Goal: Information Seeking & Learning: Find specific fact

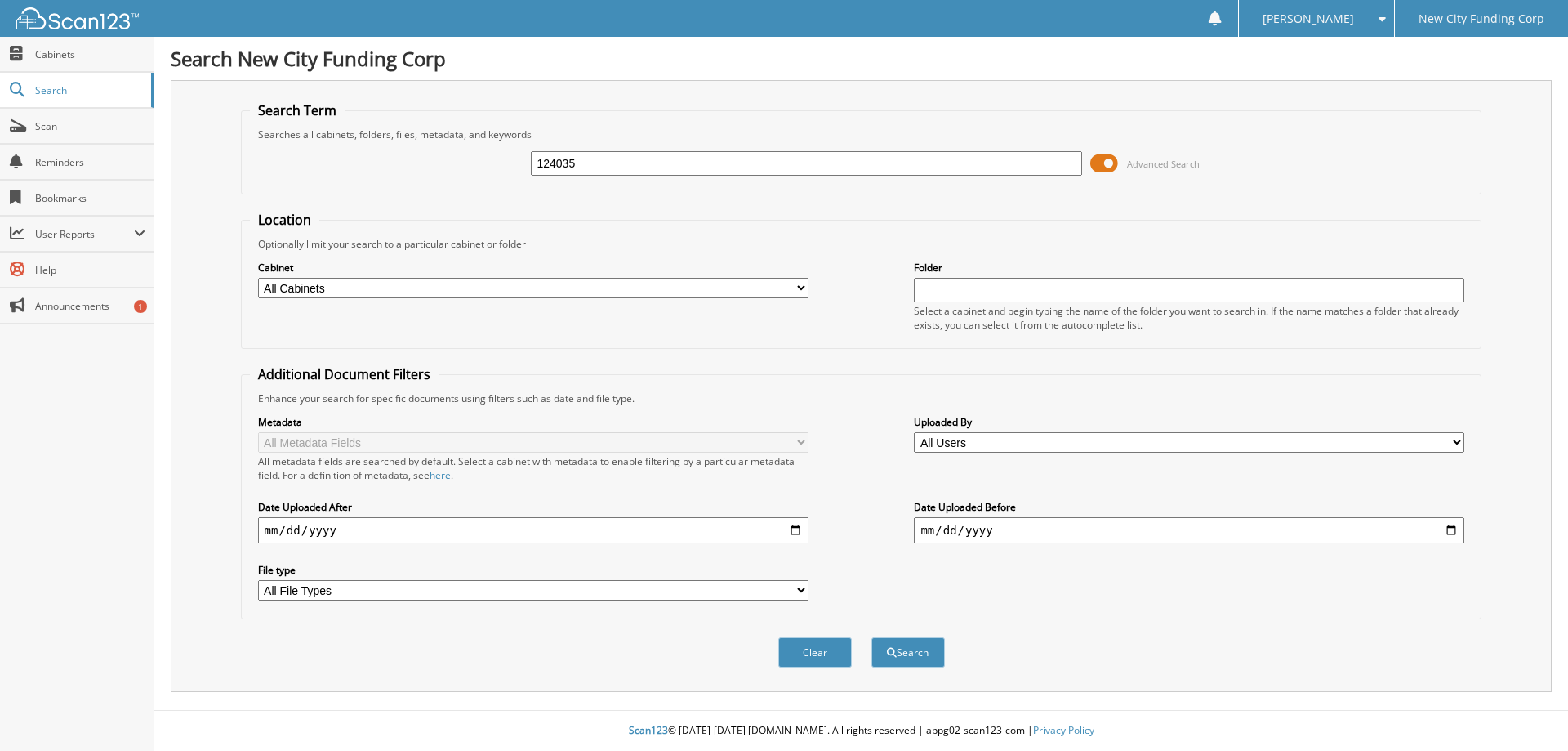
type input "124035"
click at [872, 638] on button "Search" at bounding box center [909, 653] width 74 height 30
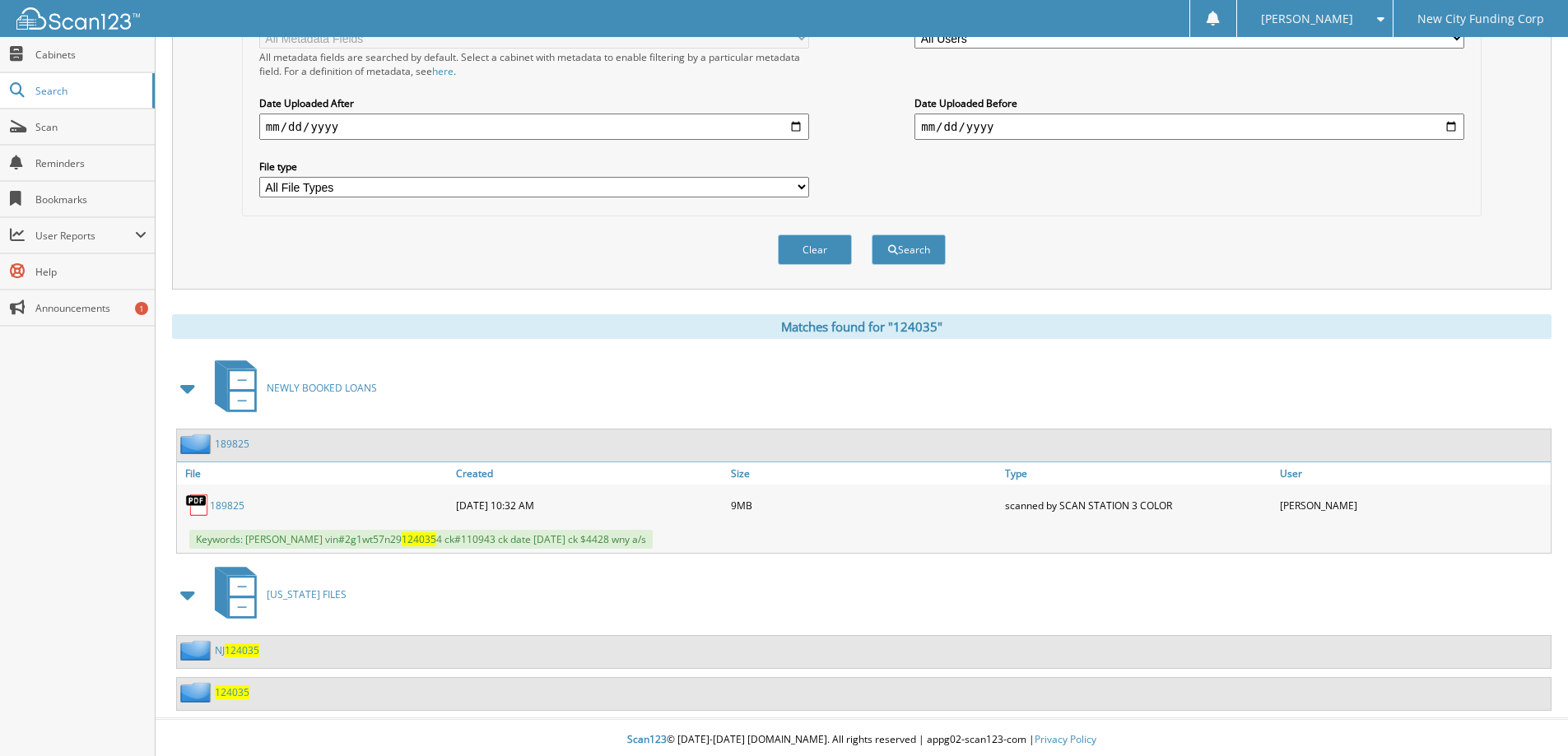
scroll to position [412, 0]
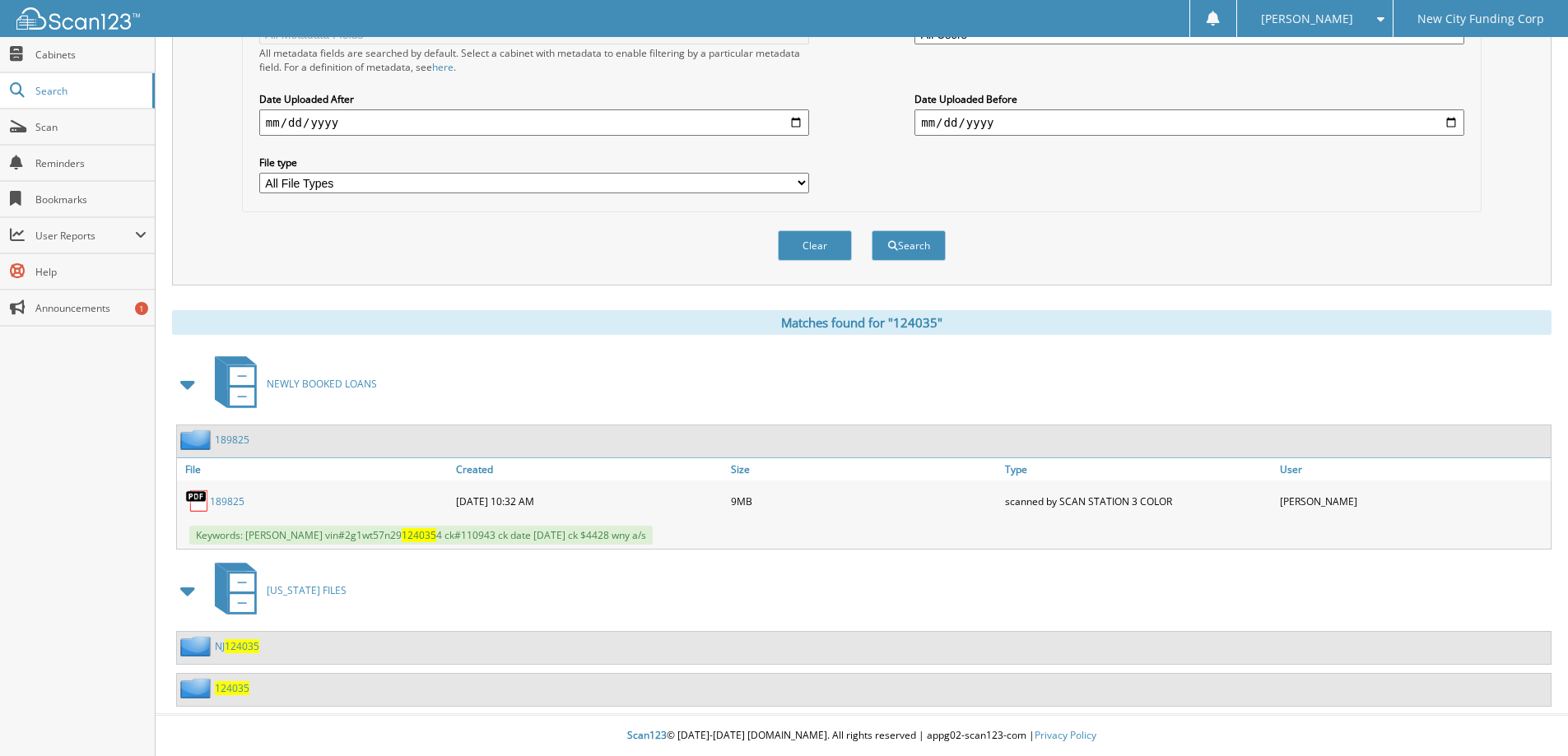
click at [225, 685] on span "124035" at bounding box center [232, 688] width 34 height 14
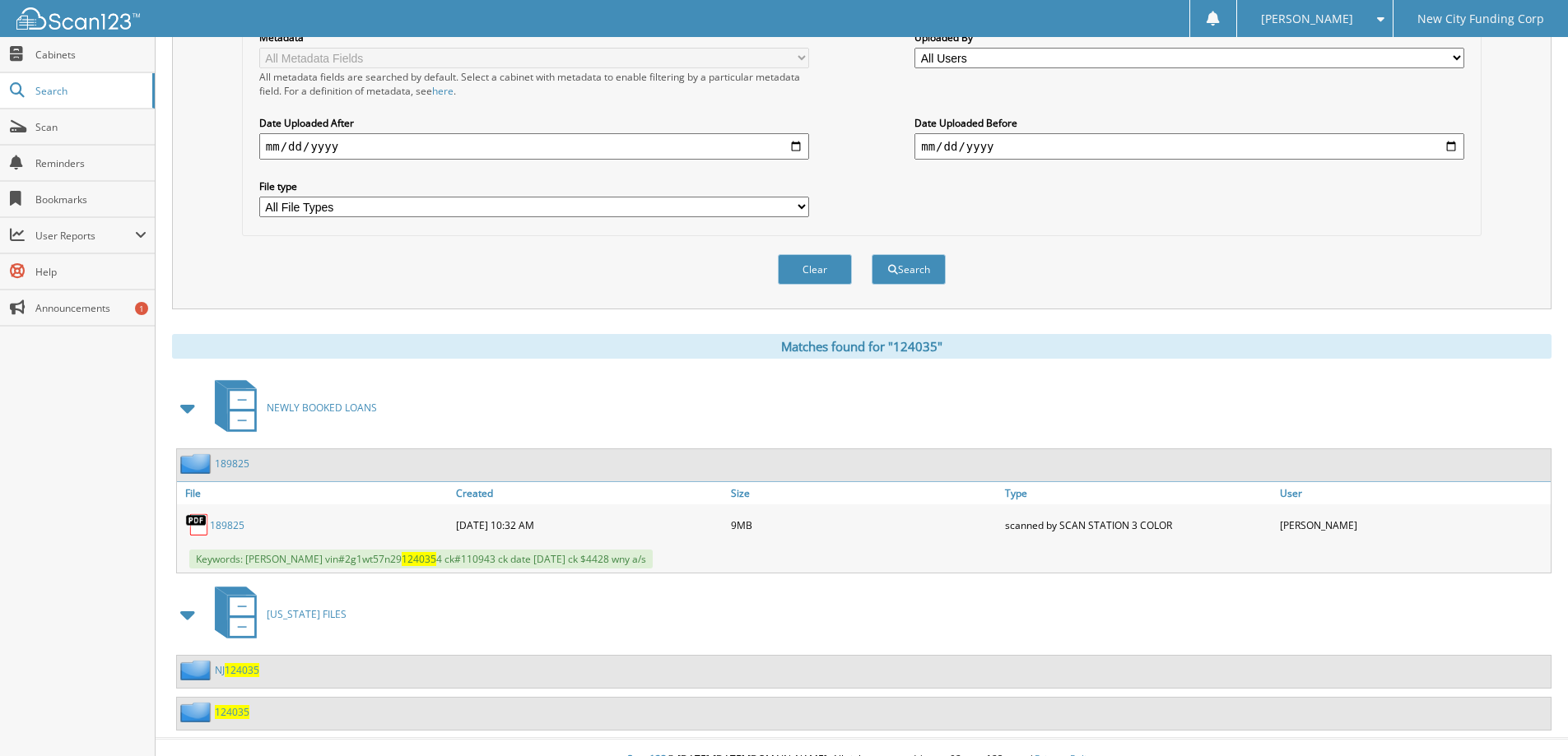
scroll to position [412, 0]
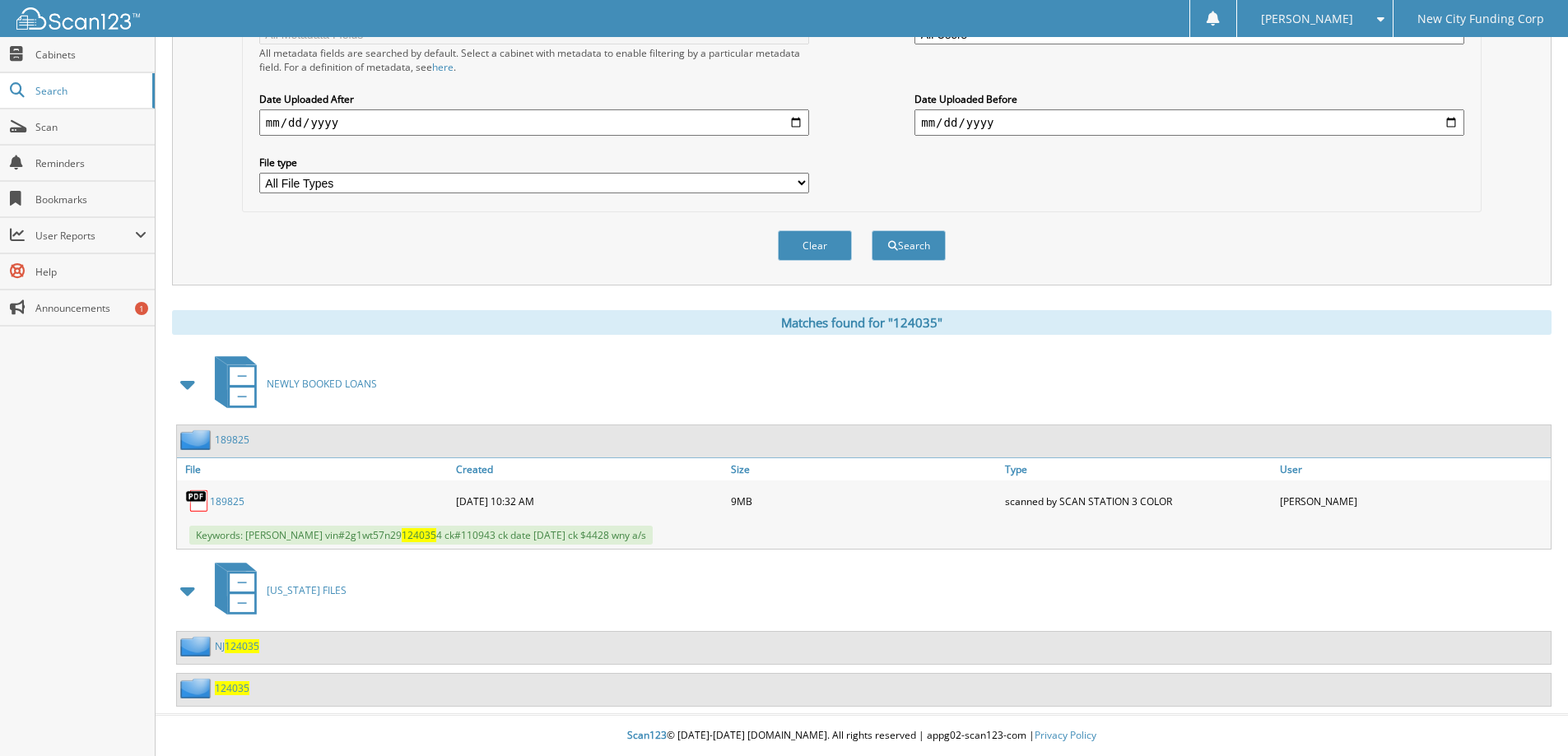
click at [244, 647] on span "124035" at bounding box center [242, 646] width 34 height 14
